Goal: Information Seeking & Learning: Learn about a topic

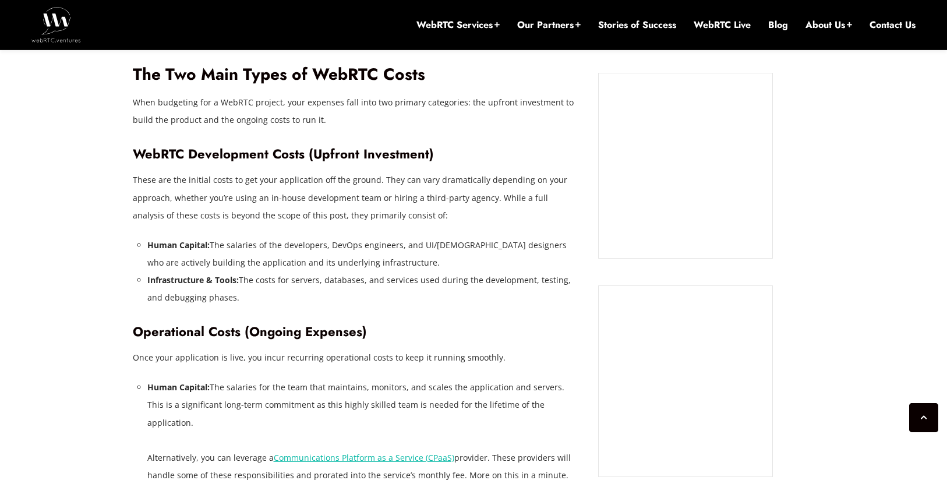
scroll to position [1135, 0]
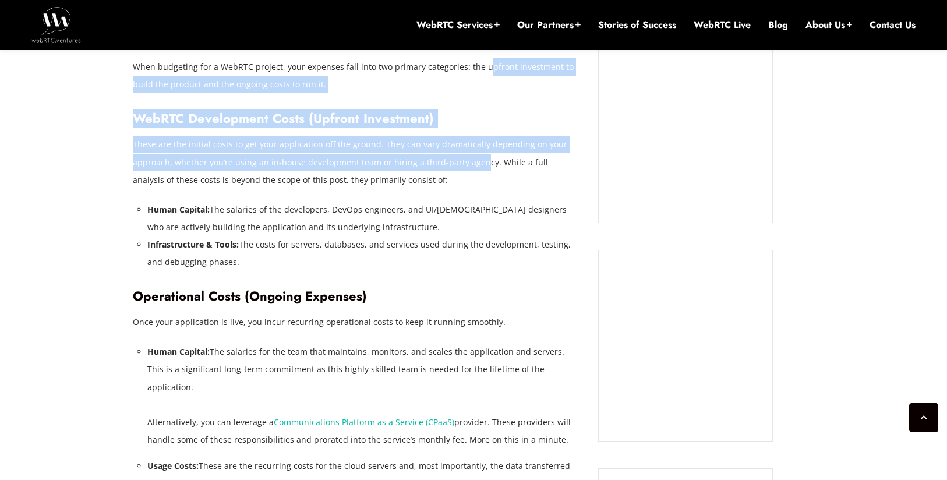
drag, startPoint x: 481, startPoint y: 72, endPoint x: 465, endPoint y: 182, distance: 110.7
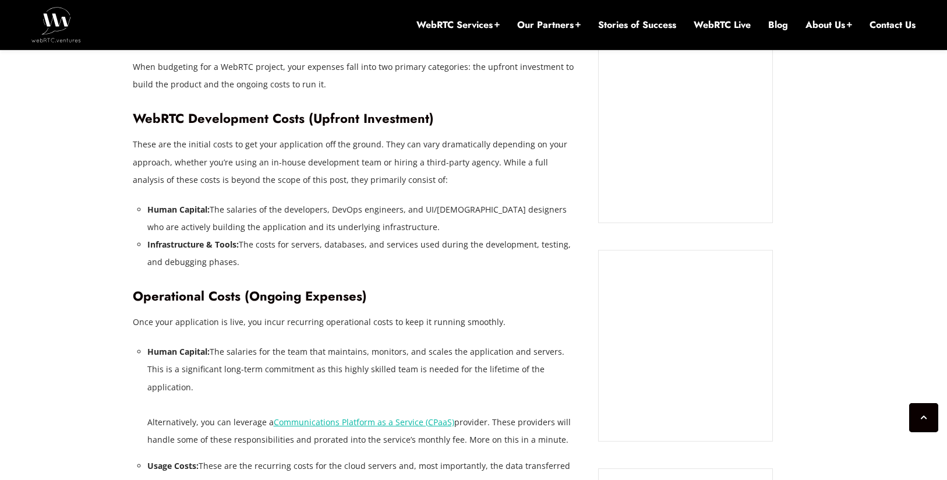
click at [465, 182] on p "These are the initial costs to get your application off the ground. They can va…" at bounding box center [357, 162] width 448 height 52
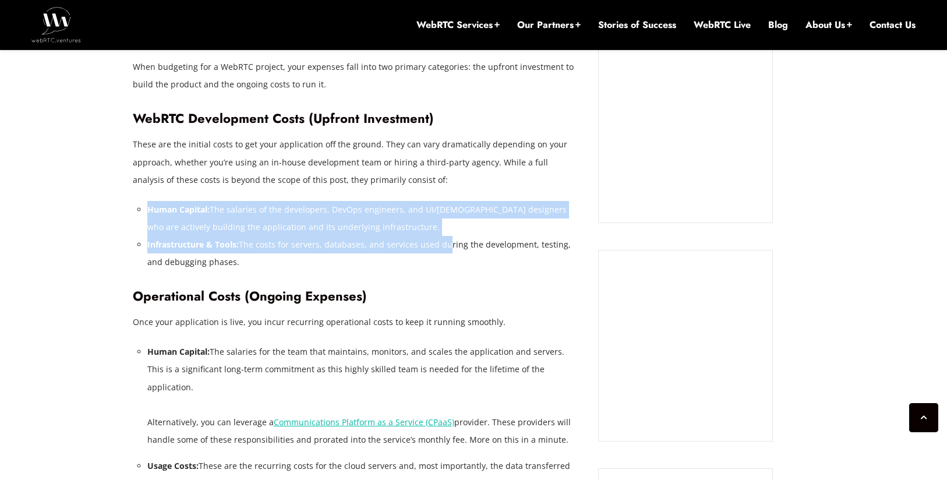
drag, startPoint x: 459, startPoint y: 191, endPoint x: 442, endPoint y: 243, distance: 55.2
click at [442, 243] on li "Infrastructure & Tools: The costs for servers, databases, and services used dur…" at bounding box center [364, 253] width 434 height 35
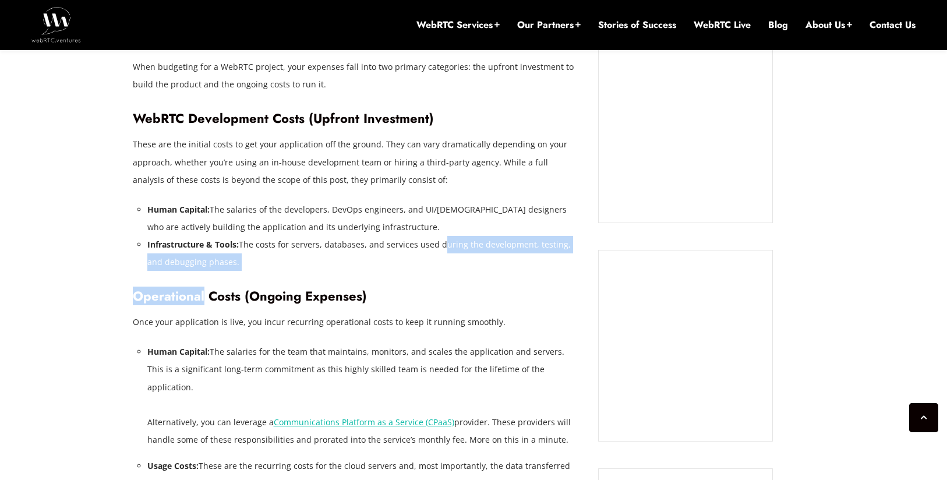
drag, startPoint x: 442, startPoint y: 243, endPoint x: 428, endPoint y: 310, distance: 67.8
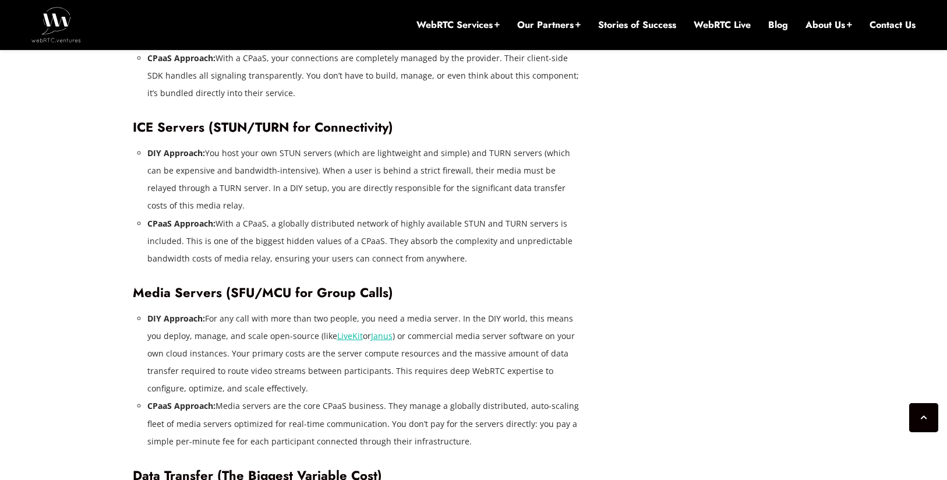
scroll to position [1974, 0]
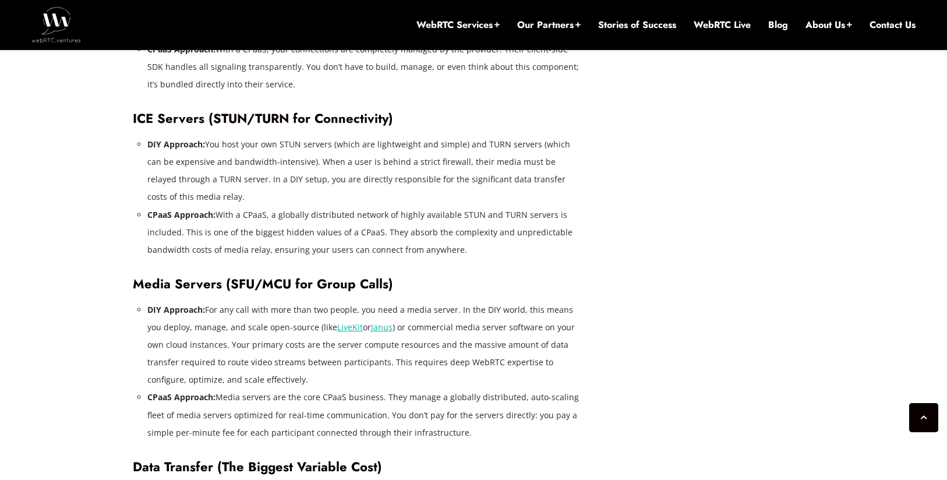
drag, startPoint x: 521, startPoint y: 217, endPoint x: 502, endPoint y: 167, distance: 52.7
click at [502, 167] on ul "DIY Approach: You host your own STUN servers (which are lightweight and simple)…" at bounding box center [364, 197] width 434 height 123
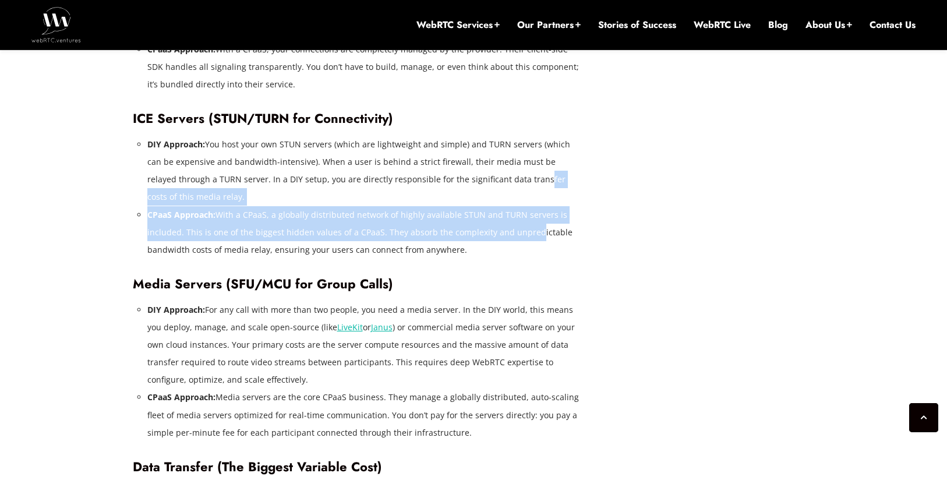
click at [502, 167] on li "DIY Approach: You host your own STUN servers (which are lightweight and simple)…" at bounding box center [364, 171] width 434 height 70
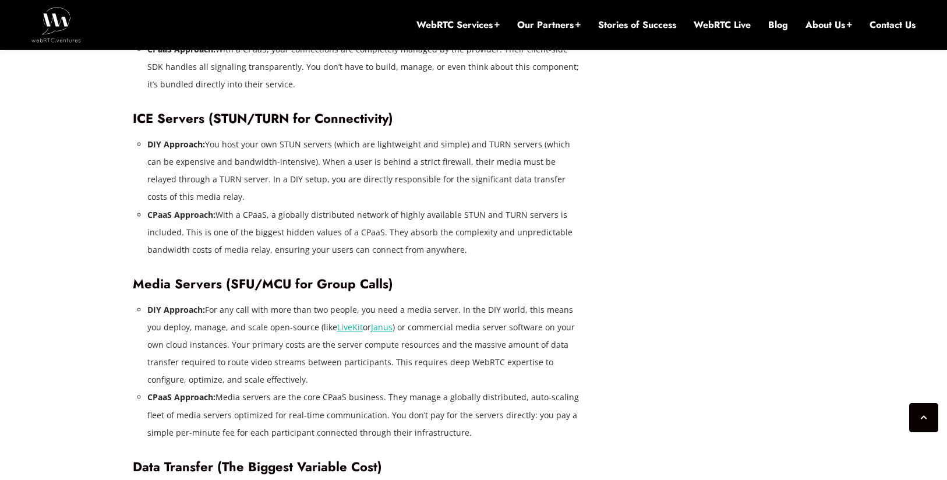
drag, startPoint x: 497, startPoint y: 222, endPoint x: 494, endPoint y: 242, distance: 20.0
click at [495, 239] on ul "DIY Approach: You host your own STUN servers (which are lightweight and simple)…" at bounding box center [364, 197] width 434 height 123
click at [504, 161] on ul "DIY Approach: You host your own STUN servers (which are lightweight and simple)…" at bounding box center [364, 197] width 434 height 123
click at [504, 160] on li "DIY Approach: You host your own STUN servers (which are lightweight and simple)…" at bounding box center [364, 171] width 434 height 70
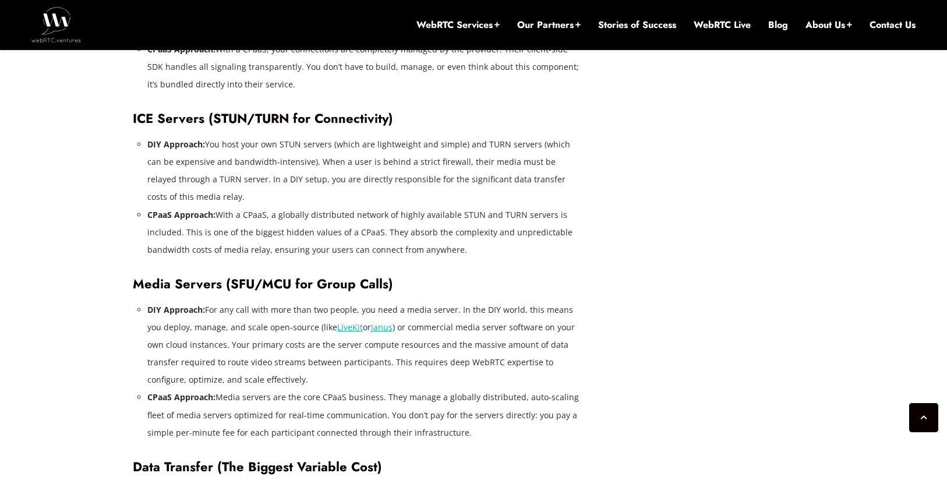
drag, startPoint x: 510, startPoint y: 175, endPoint x: 508, endPoint y: 222, distance: 46.6
click at [508, 221] on ul "DIY Approach: You host your own STUN servers (which are lightweight and simple)…" at bounding box center [364, 197] width 434 height 123
click at [505, 225] on li "CPaaS Approach: With a CPaaS, a globally distributed network of highly availabl…" at bounding box center [364, 232] width 434 height 52
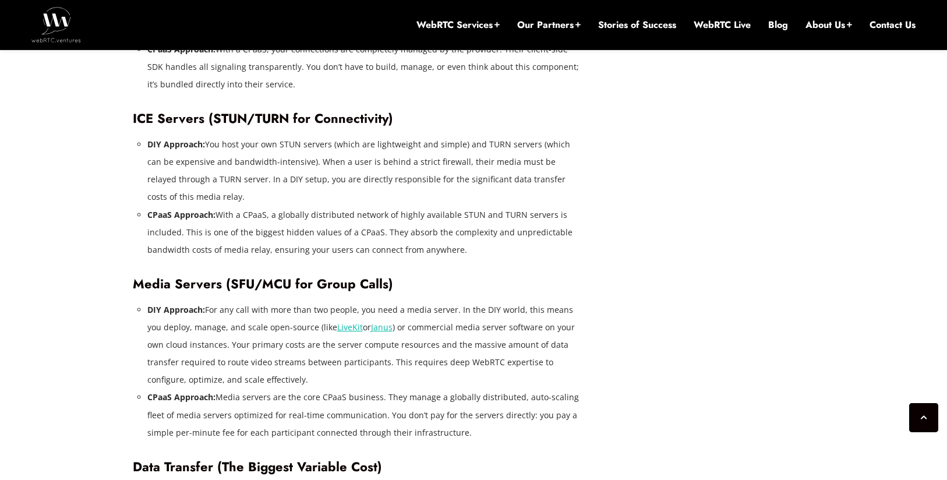
drag, startPoint x: 504, startPoint y: 238, endPoint x: 513, endPoint y: 178, distance: 61.3
click at [513, 178] on ul "DIY Approach: You host your own STUN servers (which are lightweight and simple)…" at bounding box center [364, 197] width 434 height 123
click at [514, 176] on li "DIY Approach: You host your own STUN servers (which are lightweight and simple)…" at bounding box center [364, 171] width 434 height 70
drag, startPoint x: 512, startPoint y: 218, endPoint x: 505, endPoint y: 251, distance: 33.3
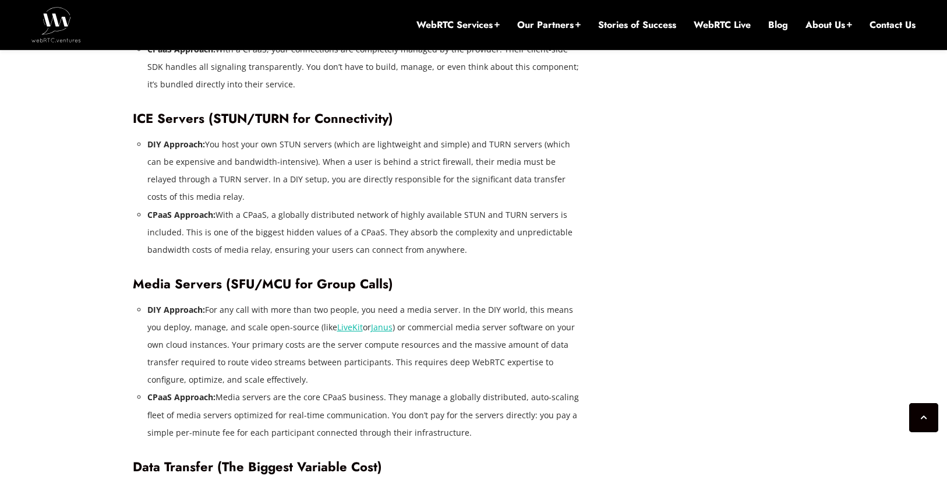
click at [515, 175] on li "DIY Approach: You host your own STUN servers (which are lightweight and simple)…" at bounding box center [364, 171] width 434 height 70
drag, startPoint x: 515, startPoint y: 172, endPoint x: 511, endPoint y: 231, distance: 58.9
click at [511, 231] on ul "DIY Approach: You host your own STUN servers (which are lightweight and simple)…" at bounding box center [364, 197] width 434 height 123
click at [511, 231] on li "CPaaS Approach: With a CPaaS, a globally distributed network of highly availabl…" at bounding box center [364, 232] width 434 height 52
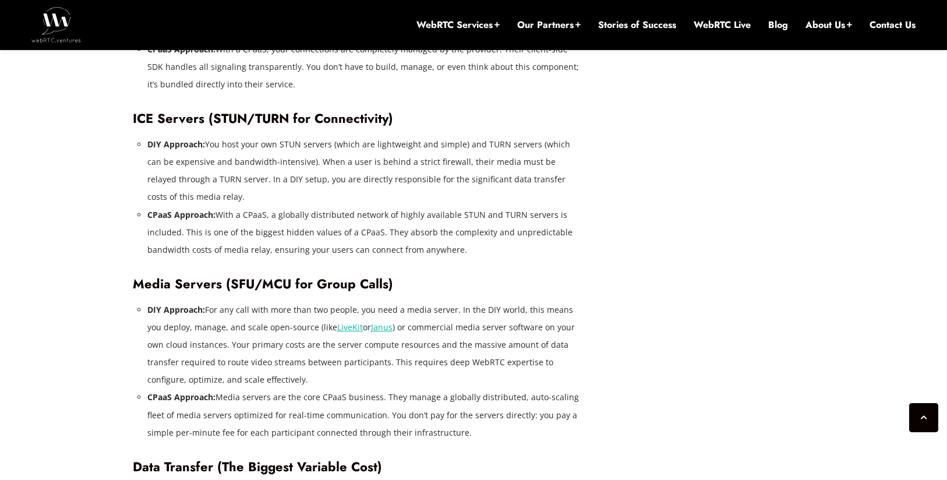
drag, startPoint x: 515, startPoint y: 221, endPoint x: 519, endPoint y: 173, distance: 48.6
click at [518, 182] on ul "DIY Approach: You host your own STUN servers (which are lightweight and simple)…" at bounding box center [364, 197] width 434 height 123
drag, startPoint x: 520, startPoint y: 168, endPoint x: 504, endPoint y: 248, distance: 81.9
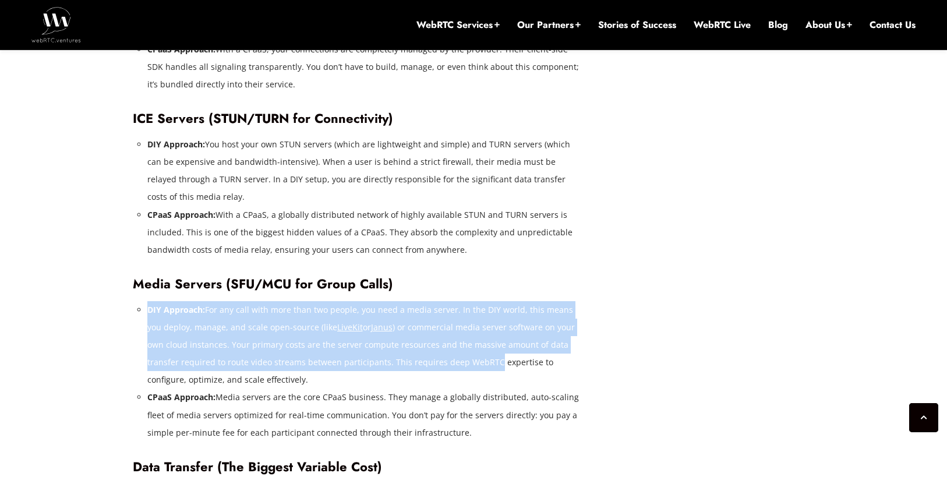
drag, startPoint x: 480, startPoint y: 279, endPoint x: 454, endPoint y: 362, distance: 86.6
click at [454, 362] on li "DIY Approach: For any call with more than two people, you need a media server. …" at bounding box center [364, 344] width 434 height 87
drag, startPoint x: 458, startPoint y: 296, endPoint x: 459, endPoint y: 264, distance: 32.1
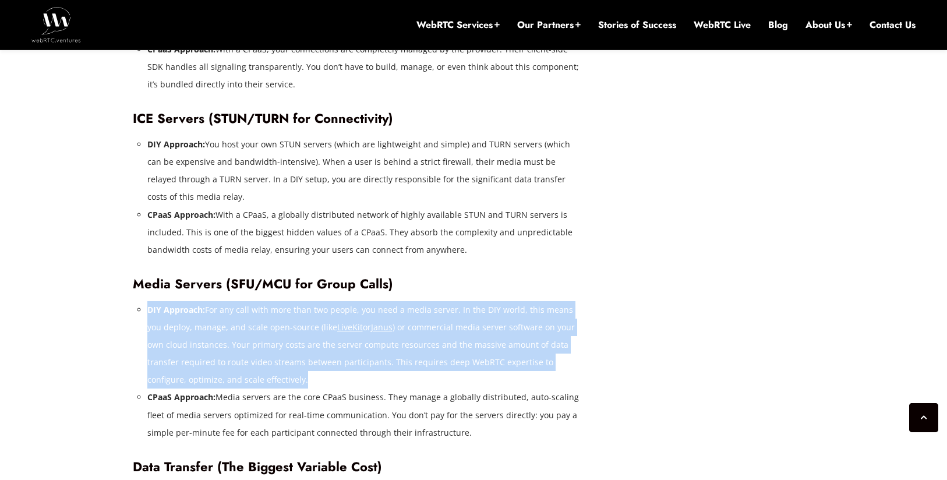
click at [459, 276] on h3 "Media Servers (SFU/MCU for Group Calls)" at bounding box center [357, 284] width 448 height 16
drag, startPoint x: 461, startPoint y: 282, endPoint x: 453, endPoint y: 349, distance: 67.4
click at [450, 353] on li "DIY Approach: For any call with more than two people, you need a media server. …" at bounding box center [364, 344] width 434 height 87
drag, startPoint x: 448, startPoint y: 359, endPoint x: 449, endPoint y: 275, distance: 83.9
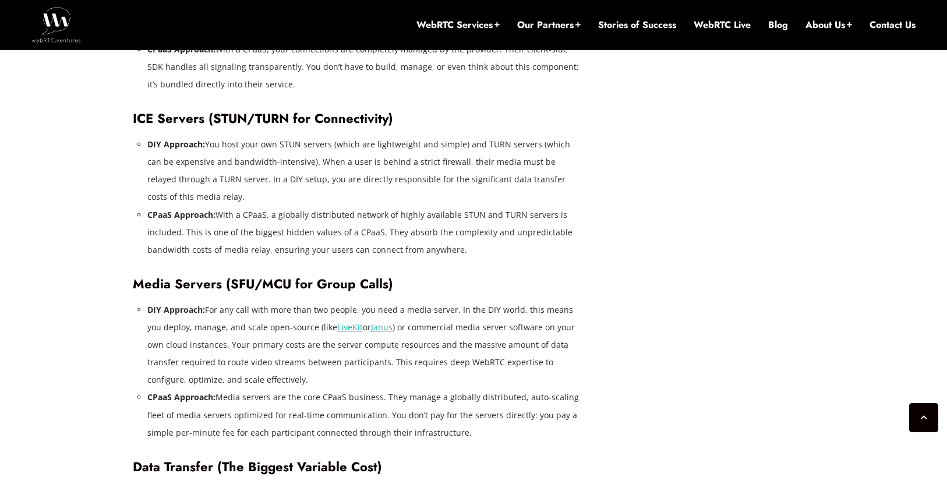
click at [449, 276] on h3 "Media Servers (SFU/MCU for Group Calls)" at bounding box center [357, 284] width 448 height 16
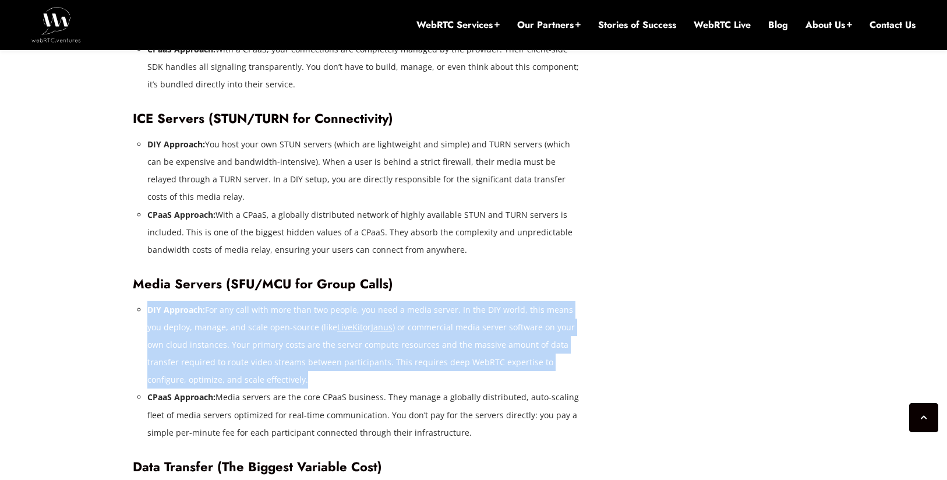
drag, startPoint x: 449, startPoint y: 272, endPoint x: 436, endPoint y: 356, distance: 84.9
click at [436, 356] on li "DIY Approach: For any call with more than two people, you need a media server. …" at bounding box center [364, 344] width 434 height 87
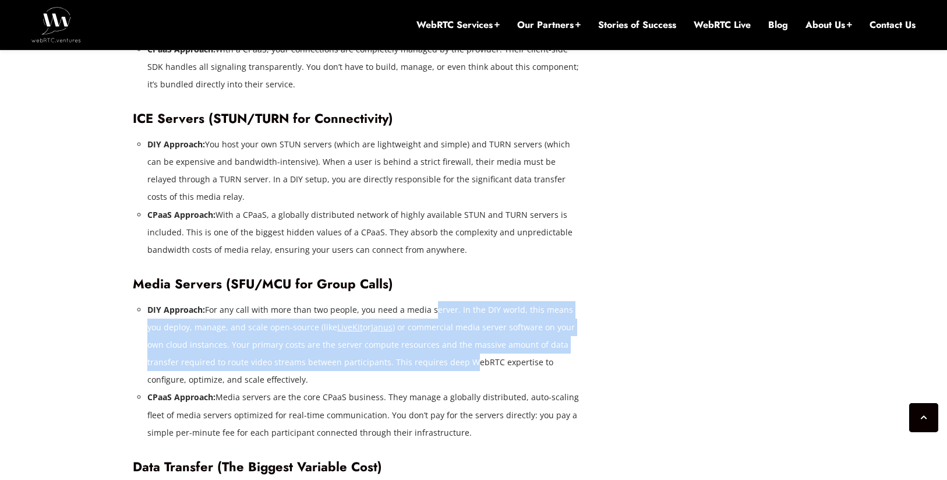
drag, startPoint x: 429, startPoint y: 290, endPoint x: 429, endPoint y: 280, distance: 9.9
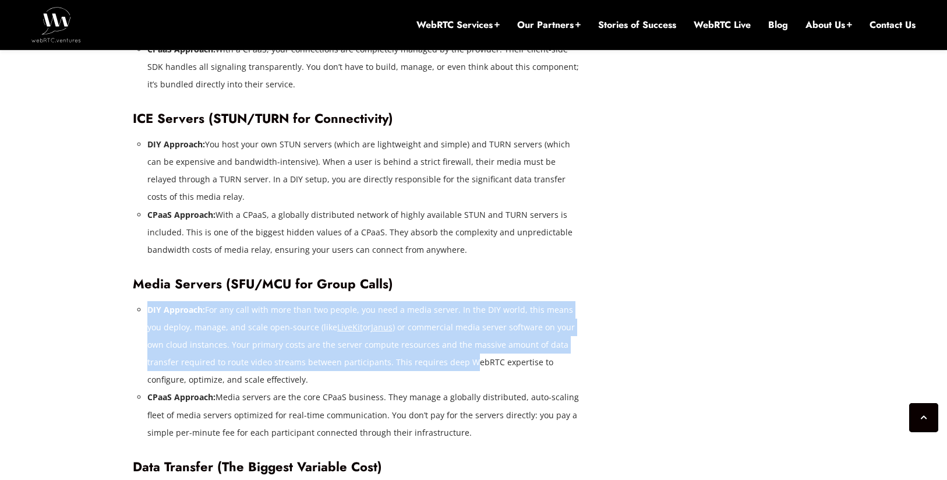
drag, startPoint x: 413, startPoint y: 342, endPoint x: 407, endPoint y: 360, distance: 19.2
click at [407, 360] on li "DIY Approach: For any call with more than two people, you need a media server. …" at bounding box center [364, 344] width 434 height 87
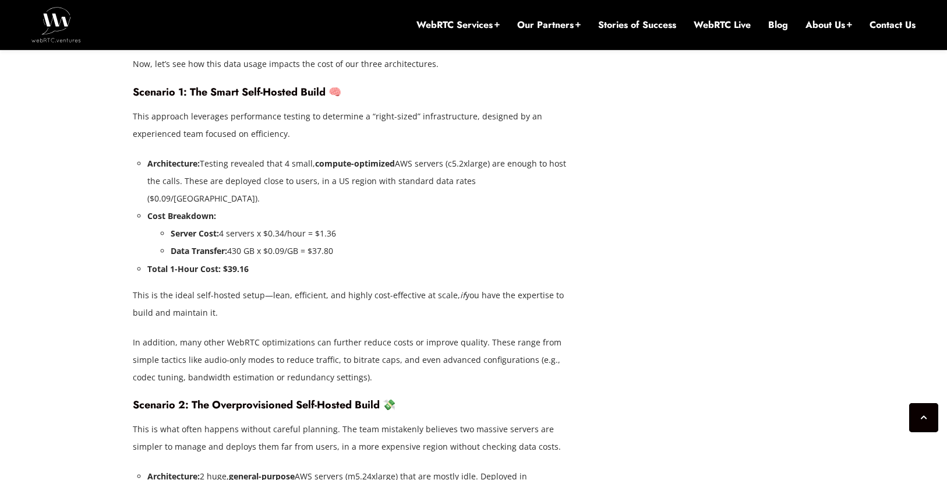
scroll to position [2952, 0]
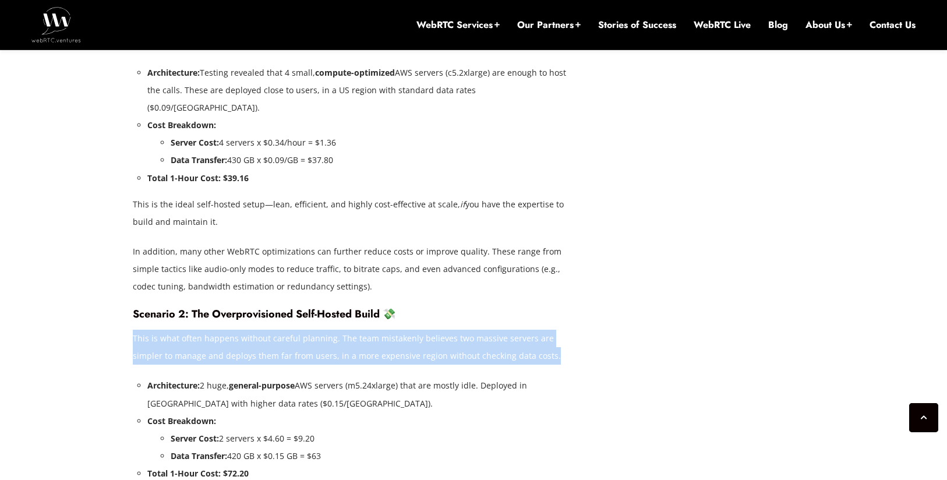
drag, startPoint x: 452, startPoint y: 275, endPoint x: 528, endPoint y: 327, distance: 91.7
click at [528, 330] on p "This is what often happens without careful planning. The team mistakenly believ…" at bounding box center [357, 347] width 448 height 35
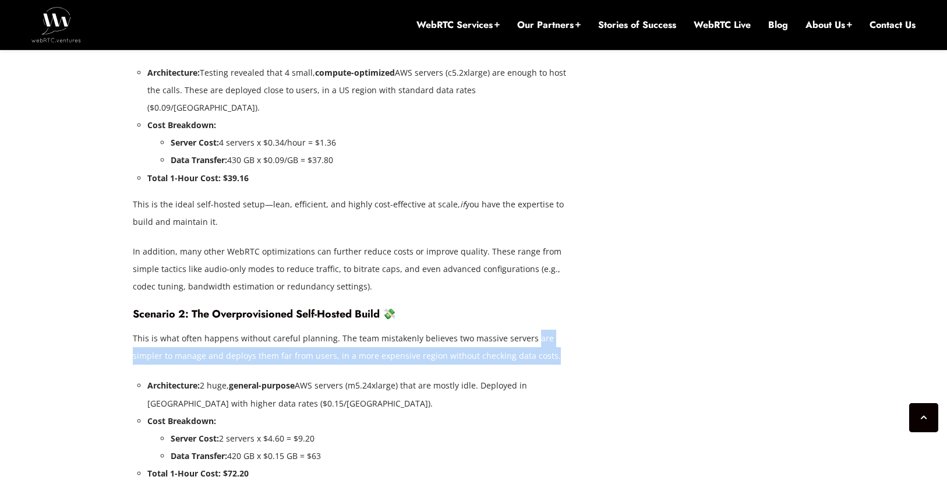
drag, startPoint x: 526, startPoint y: 322, endPoint x: 525, endPoint y: 279, distance: 43.1
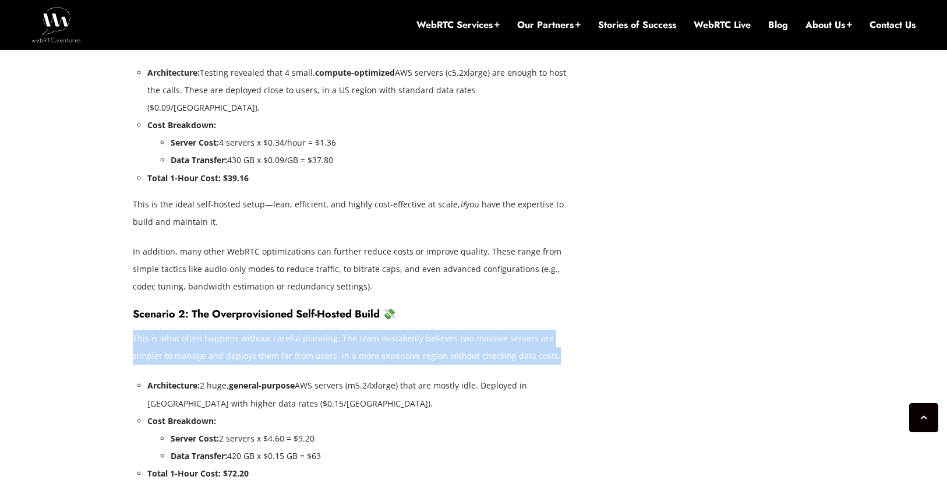
click at [525, 307] on h4 "Scenario 2: The Overprovisioned Self-Hosted Build 💸" at bounding box center [357, 313] width 448 height 13
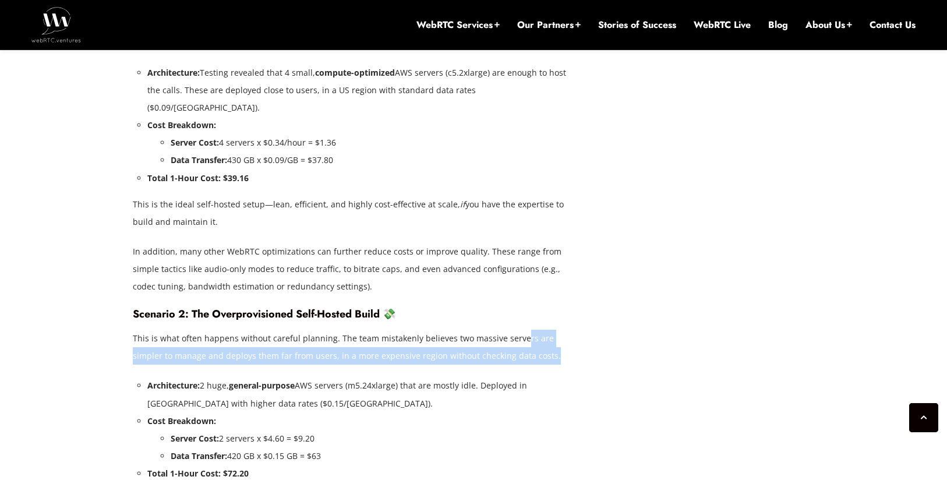
drag, startPoint x: 516, startPoint y: 325, endPoint x: 516, endPoint y: 289, distance: 36.1
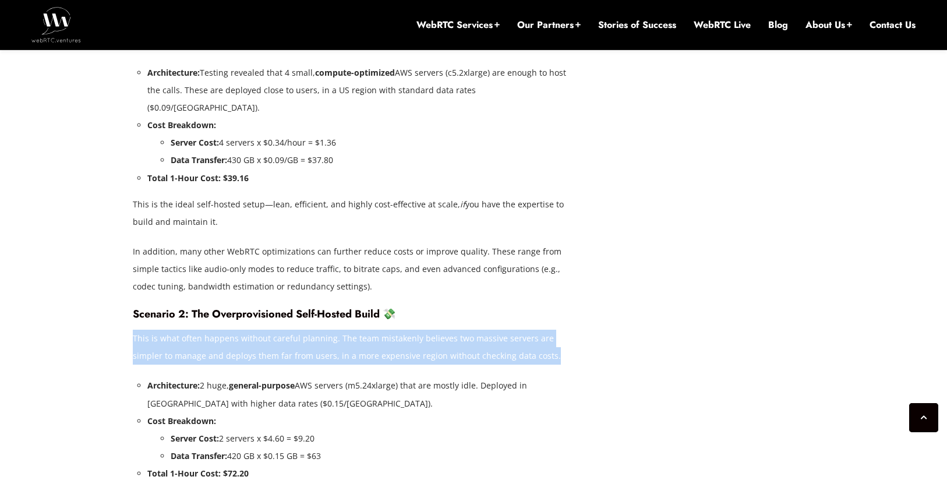
drag, startPoint x: 516, startPoint y: 286, endPoint x: 512, endPoint y: 320, distance: 34.5
click at [512, 330] on p "This is what often happens without careful planning. The team mistakenly believ…" at bounding box center [357, 347] width 448 height 35
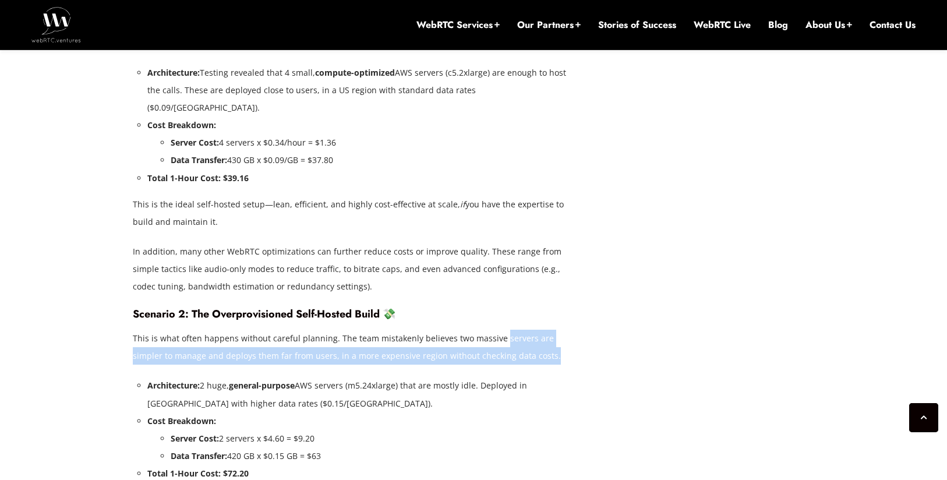
drag, startPoint x: 512, startPoint y: 321, endPoint x: 514, endPoint y: 293, distance: 28.0
click at [514, 330] on p "This is what often happens without careful planning. The team mistakenly believ…" at bounding box center [357, 347] width 448 height 35
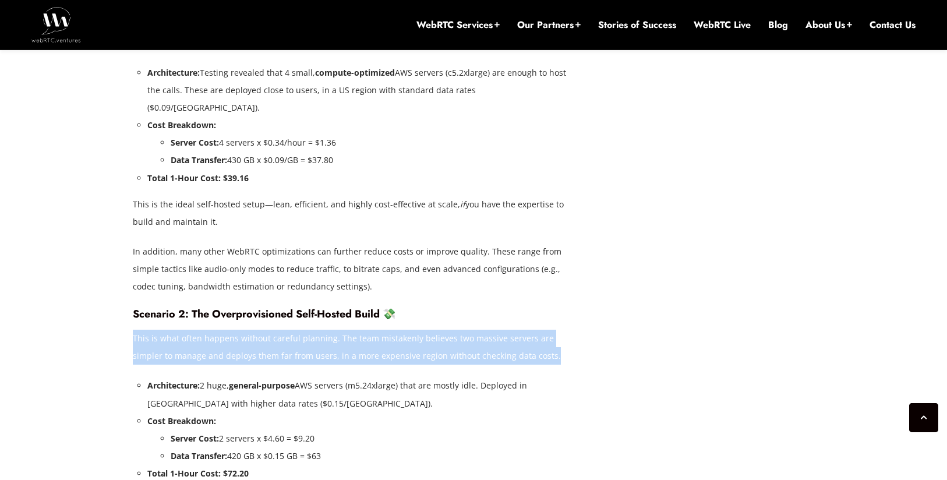
drag, startPoint x: 515, startPoint y: 281, endPoint x: 511, endPoint y: 321, distance: 40.4
click at [511, 330] on p "This is what often happens without careful planning. The team mistakenly believ…" at bounding box center [357, 347] width 448 height 35
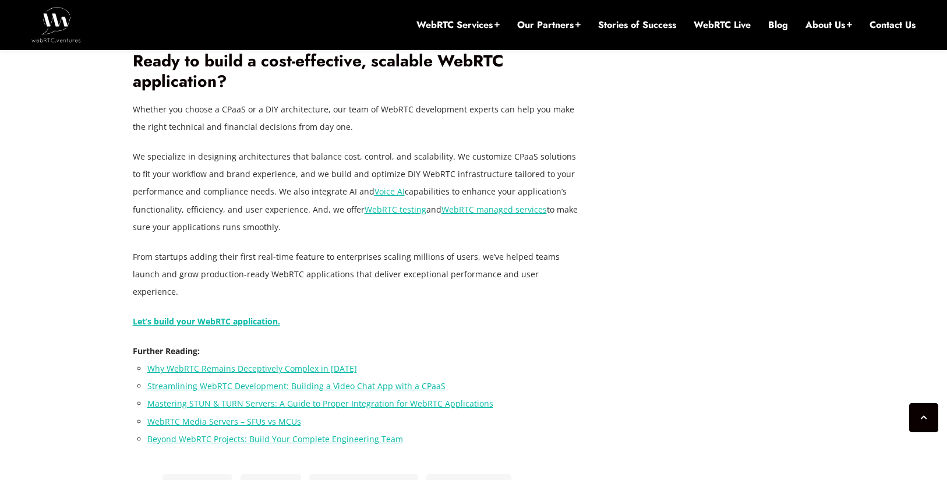
scroll to position [4419, 0]
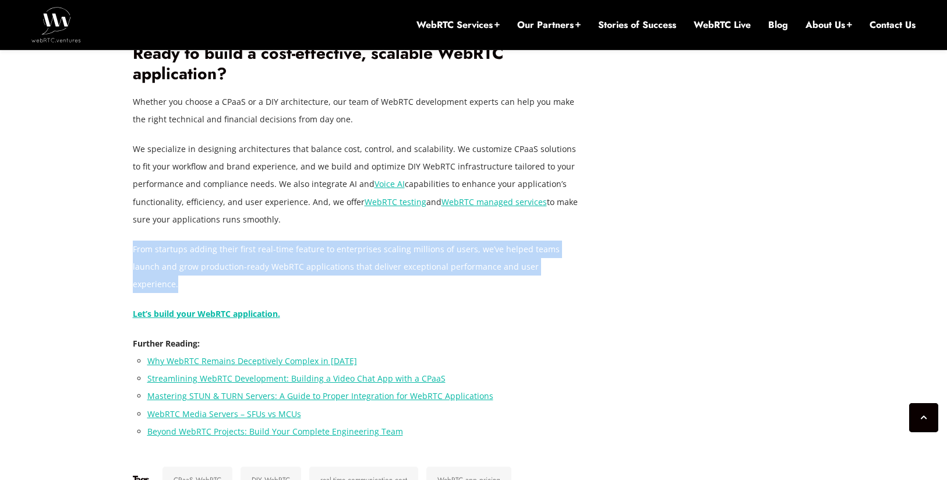
drag, startPoint x: 344, startPoint y: 140, endPoint x: 346, endPoint y: 178, distance: 37.9
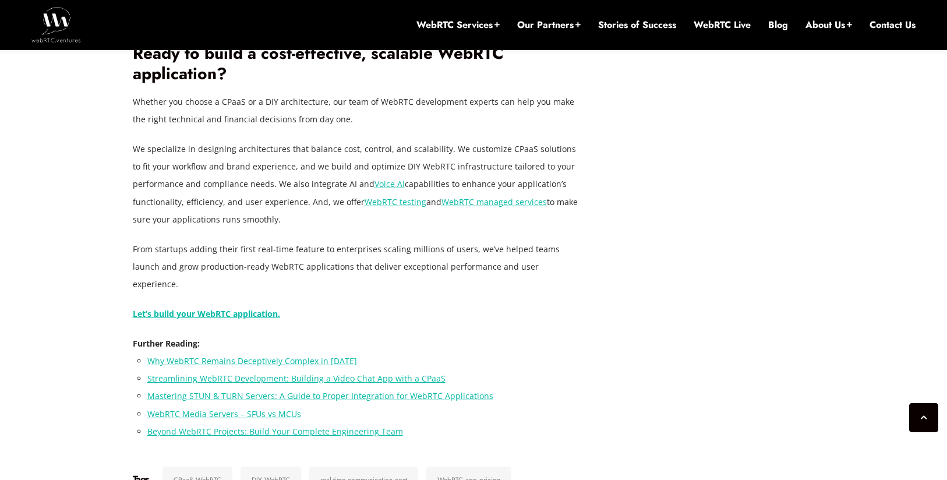
click at [384, 196] on link "WebRTC testing" at bounding box center [395, 201] width 62 height 11
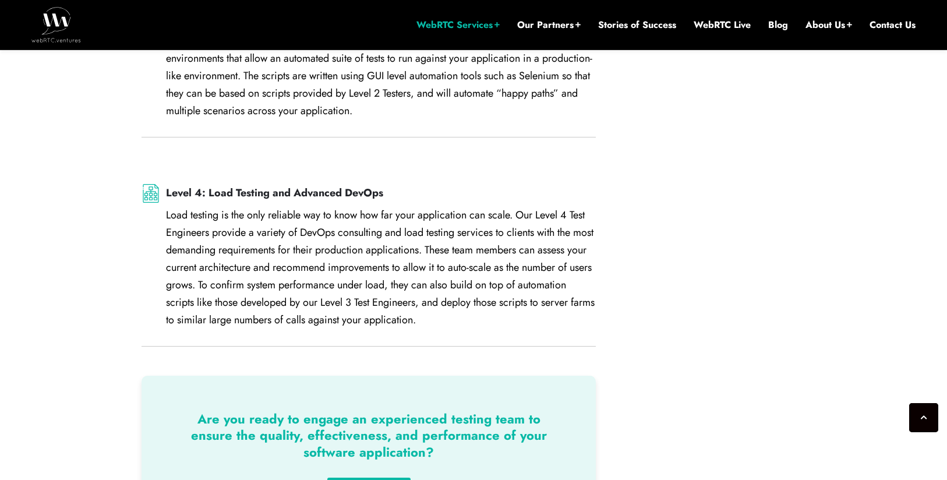
scroll to position [1886, 0]
